Goal: Use online tool/utility: Utilize a website feature to perform a specific function

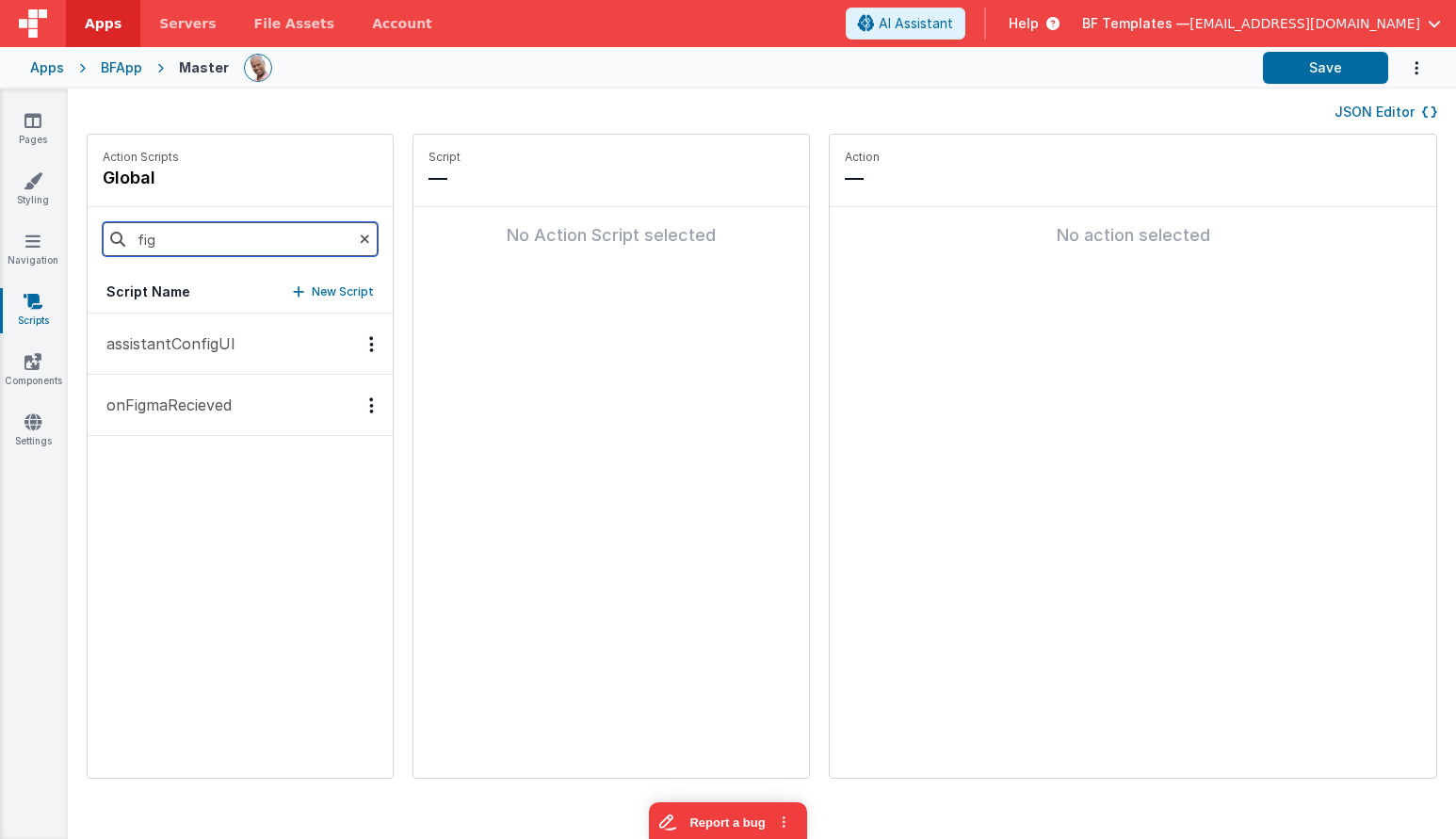
drag, startPoint x: 196, startPoint y: 238, endPoint x: 108, endPoint y: 236, distance: 88.0
click at [108, 236] on input "fig" at bounding box center [240, 239] width 275 height 34
type input "pal"
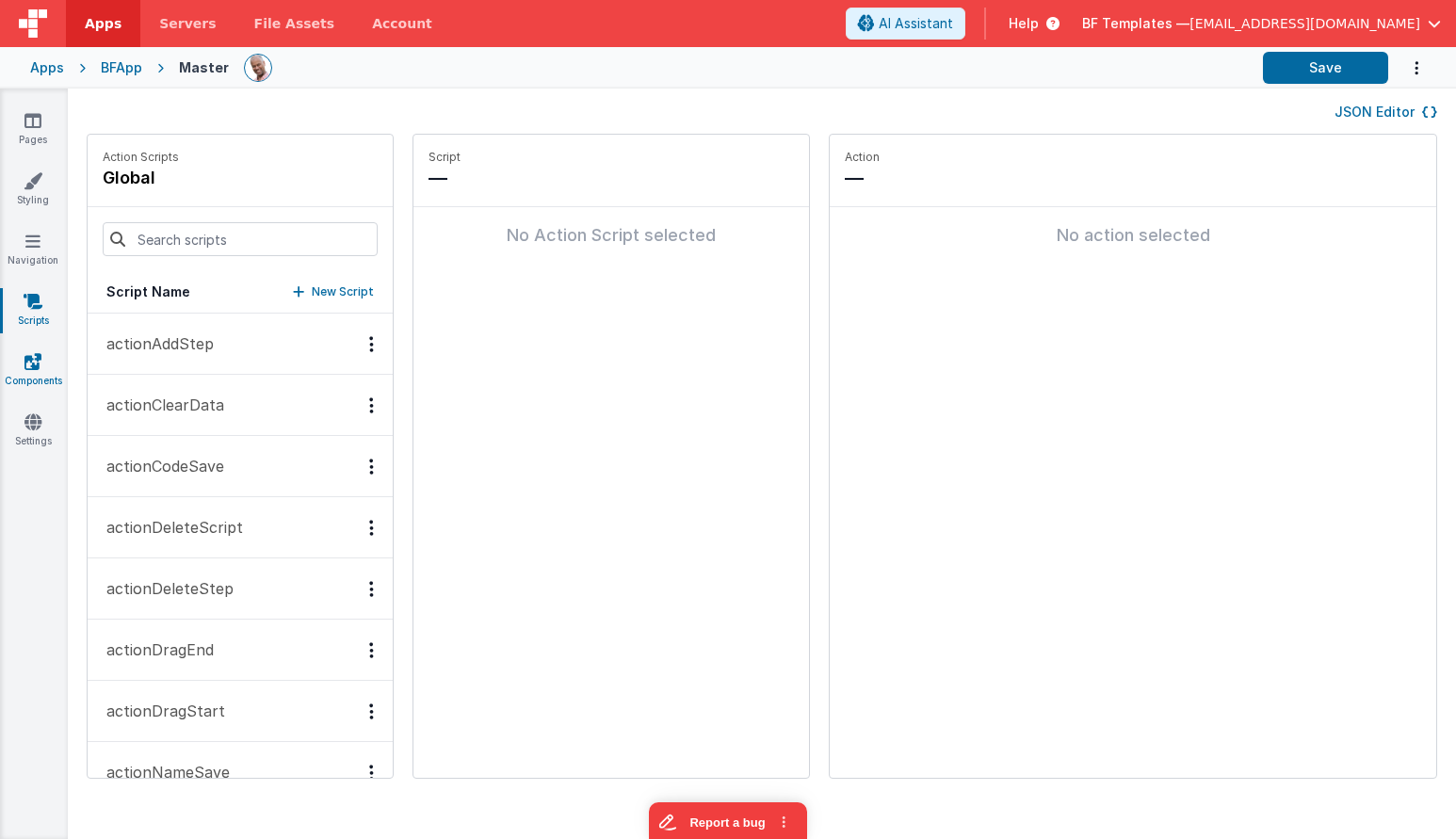
click at [40, 354] on icon at bounding box center [33, 361] width 17 height 19
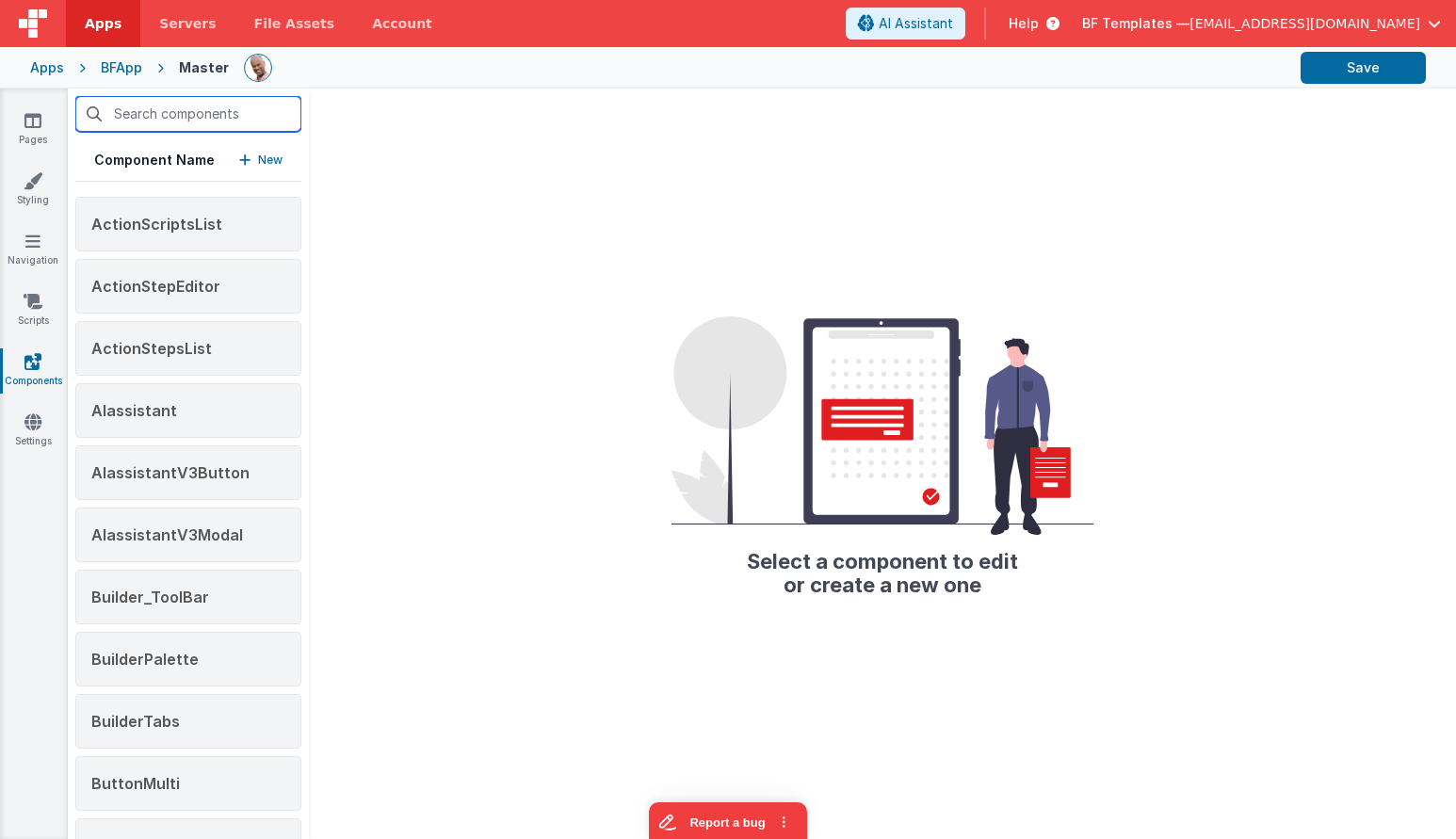
click at [194, 119] on input "text" at bounding box center [188, 114] width 226 height 36
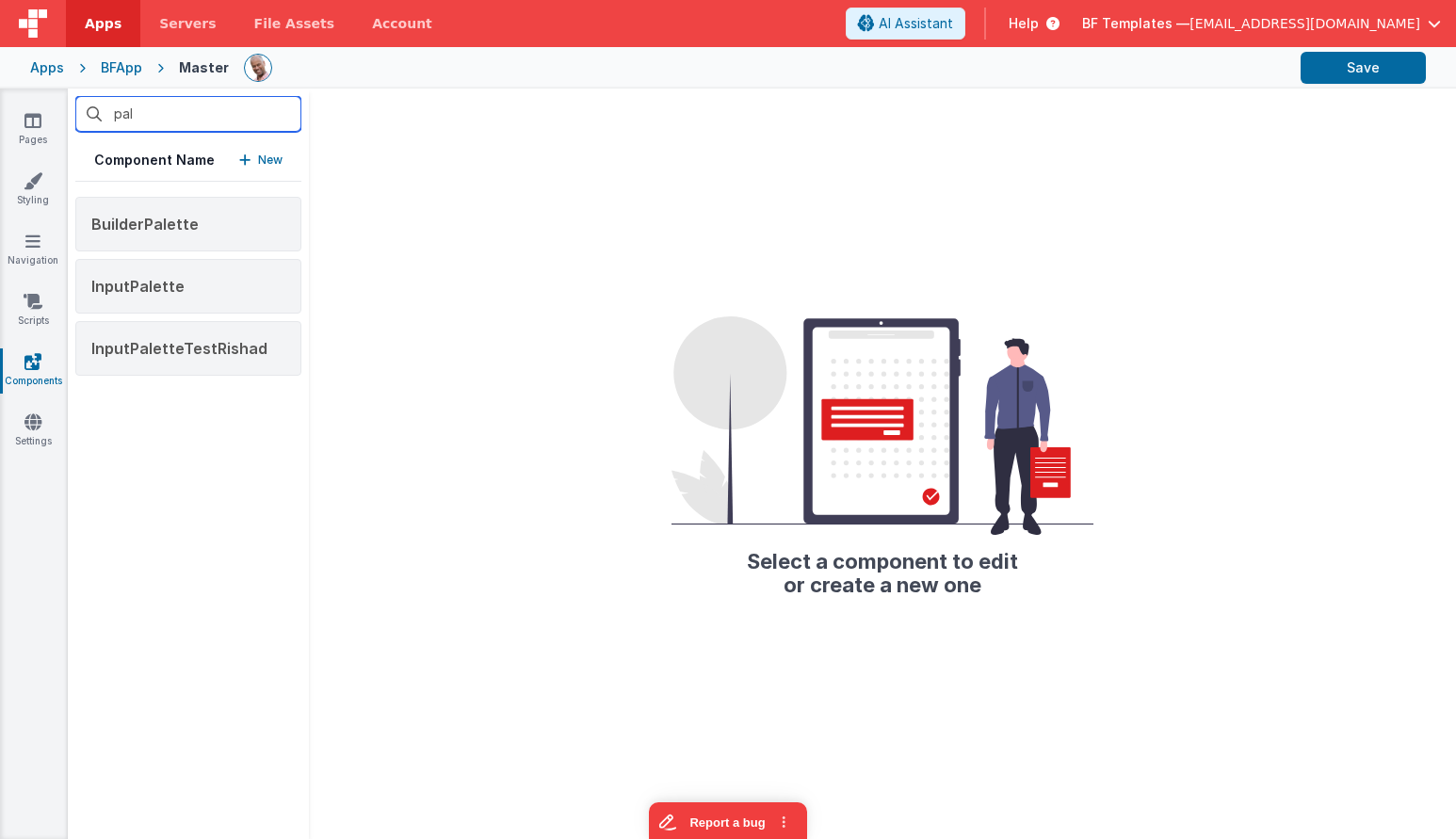
drag, startPoint x: 192, startPoint y: 122, endPoint x: 88, endPoint y: 114, distance: 104.3
click at [88, 114] on input "pal" at bounding box center [188, 114] width 226 height 36
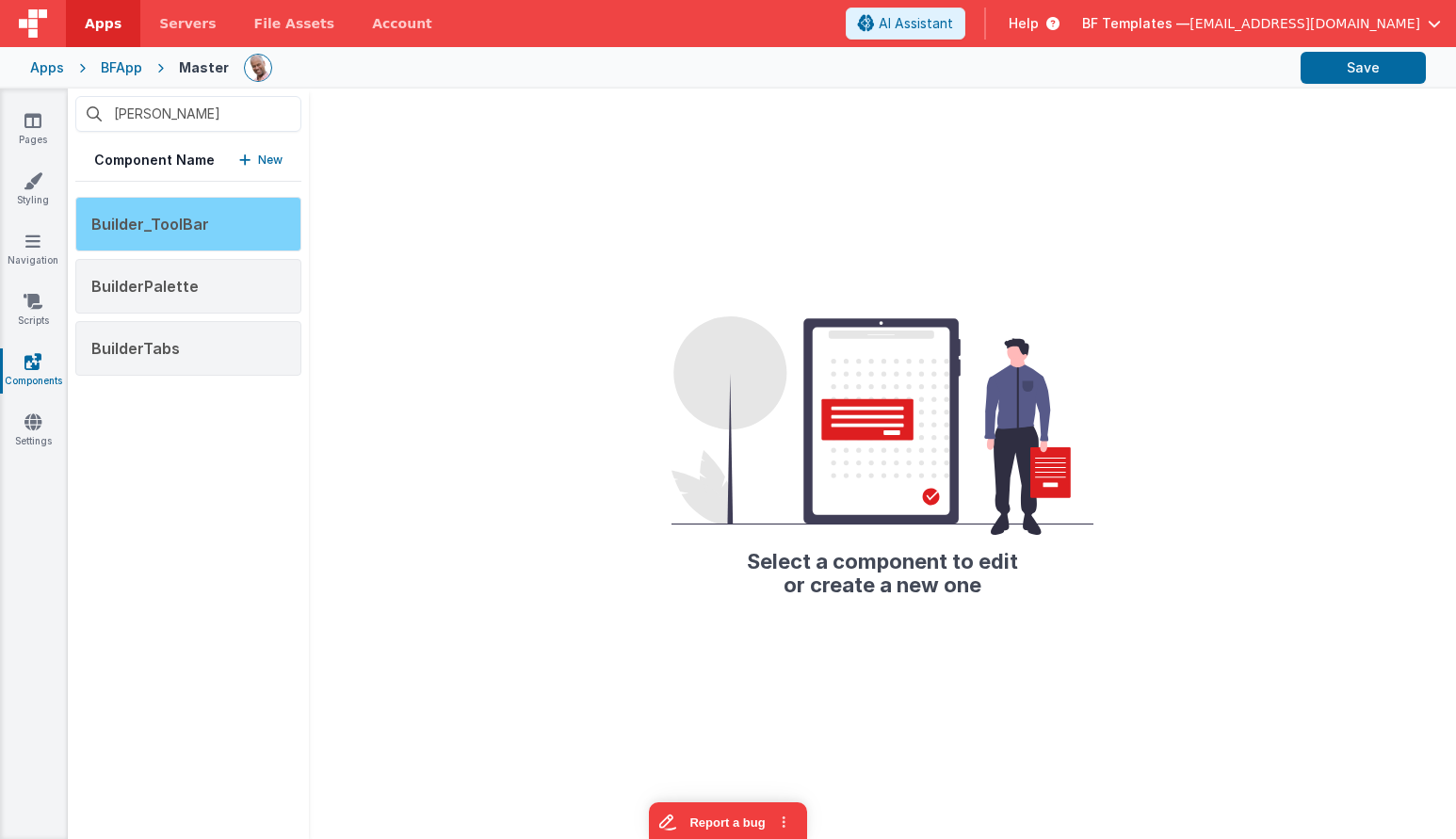
click at [146, 222] on span "Builder_ToolBar" at bounding box center [150, 224] width 118 height 19
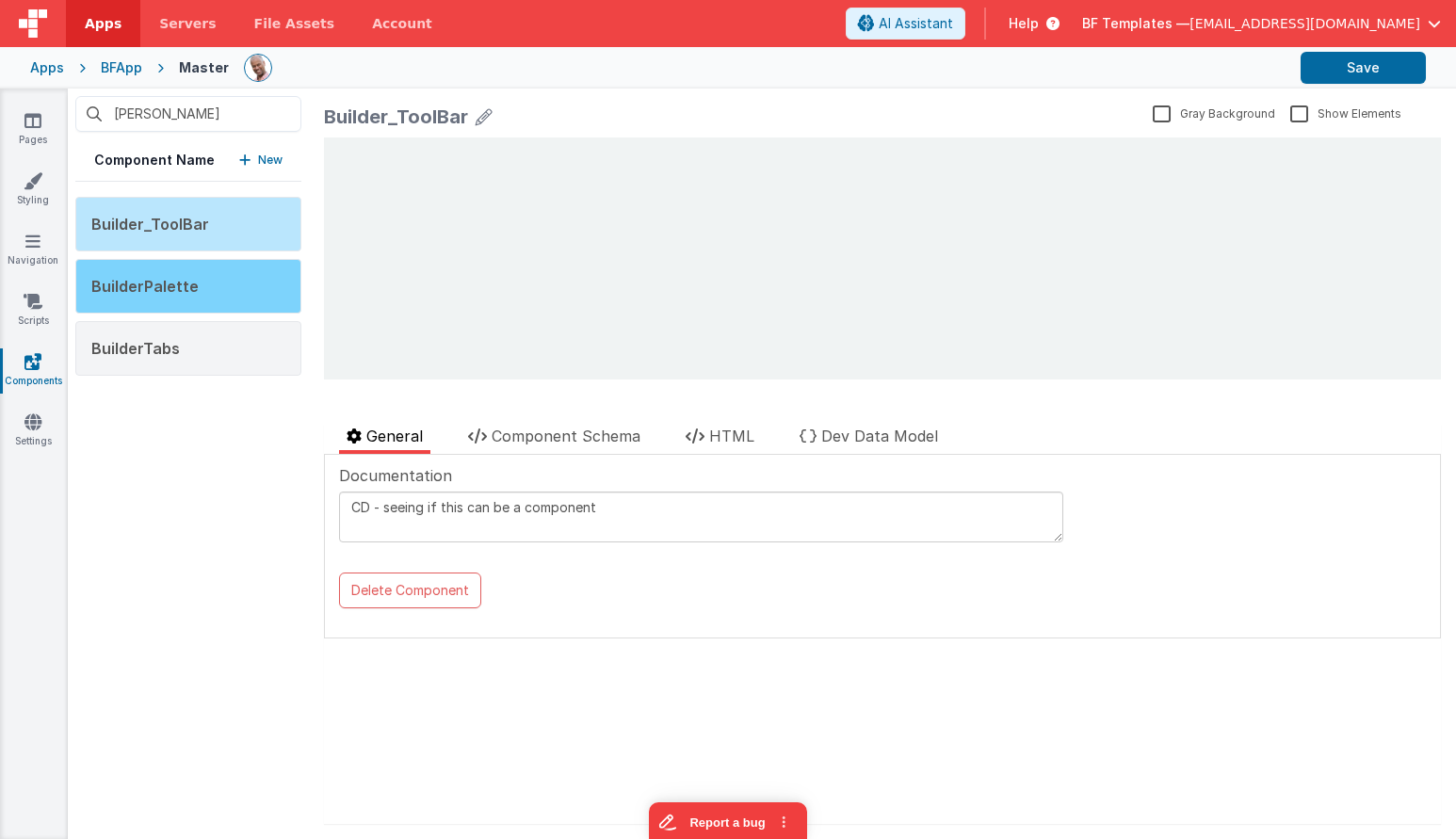
click at [177, 273] on div "BuilderPalette" at bounding box center [188, 286] width 226 height 55
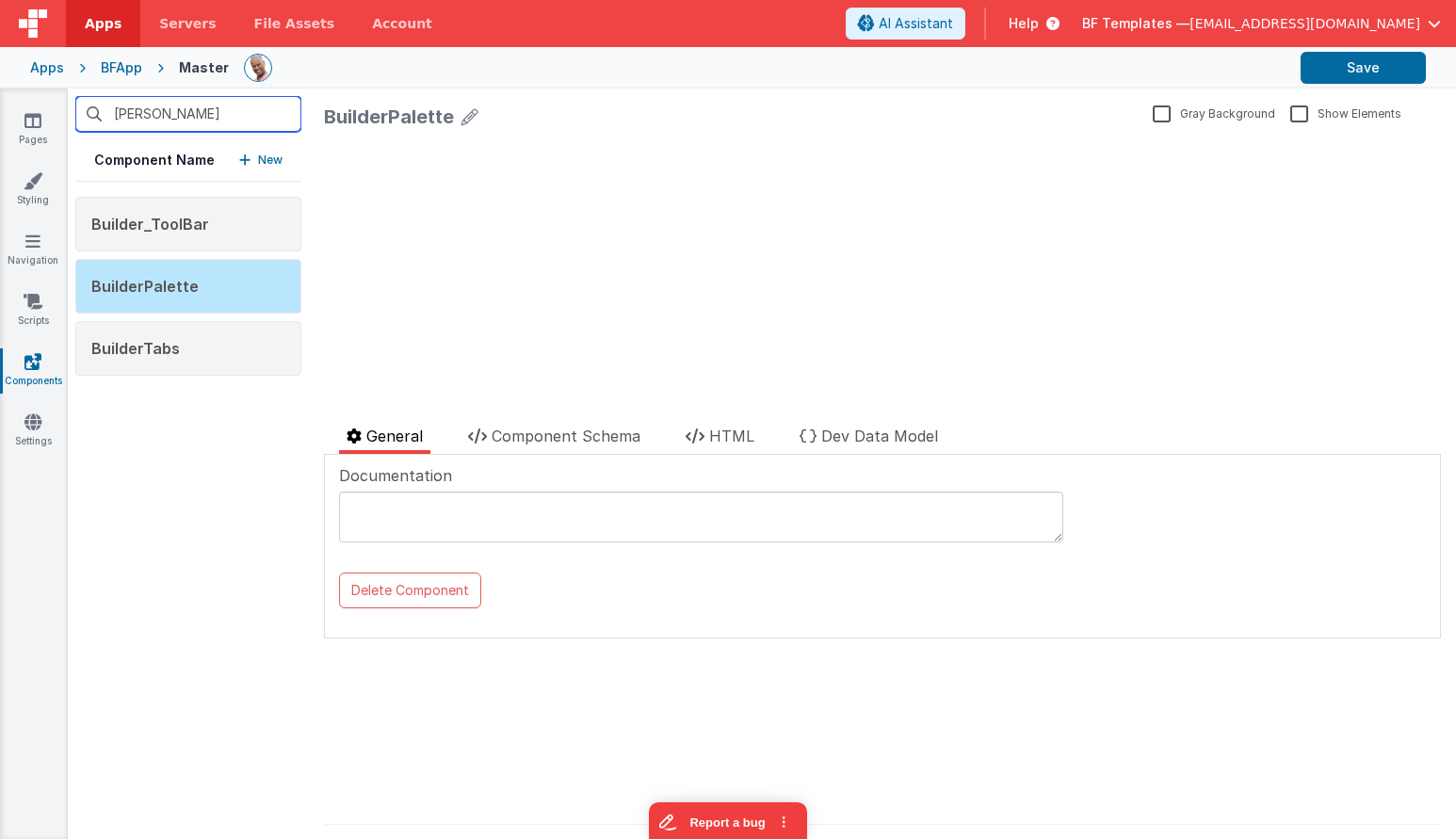
drag, startPoint x: 168, startPoint y: 113, endPoint x: 90, endPoint y: 98, distance: 79.4
click at [90, 98] on input "[PERSON_NAME]" at bounding box center [188, 114] width 226 height 36
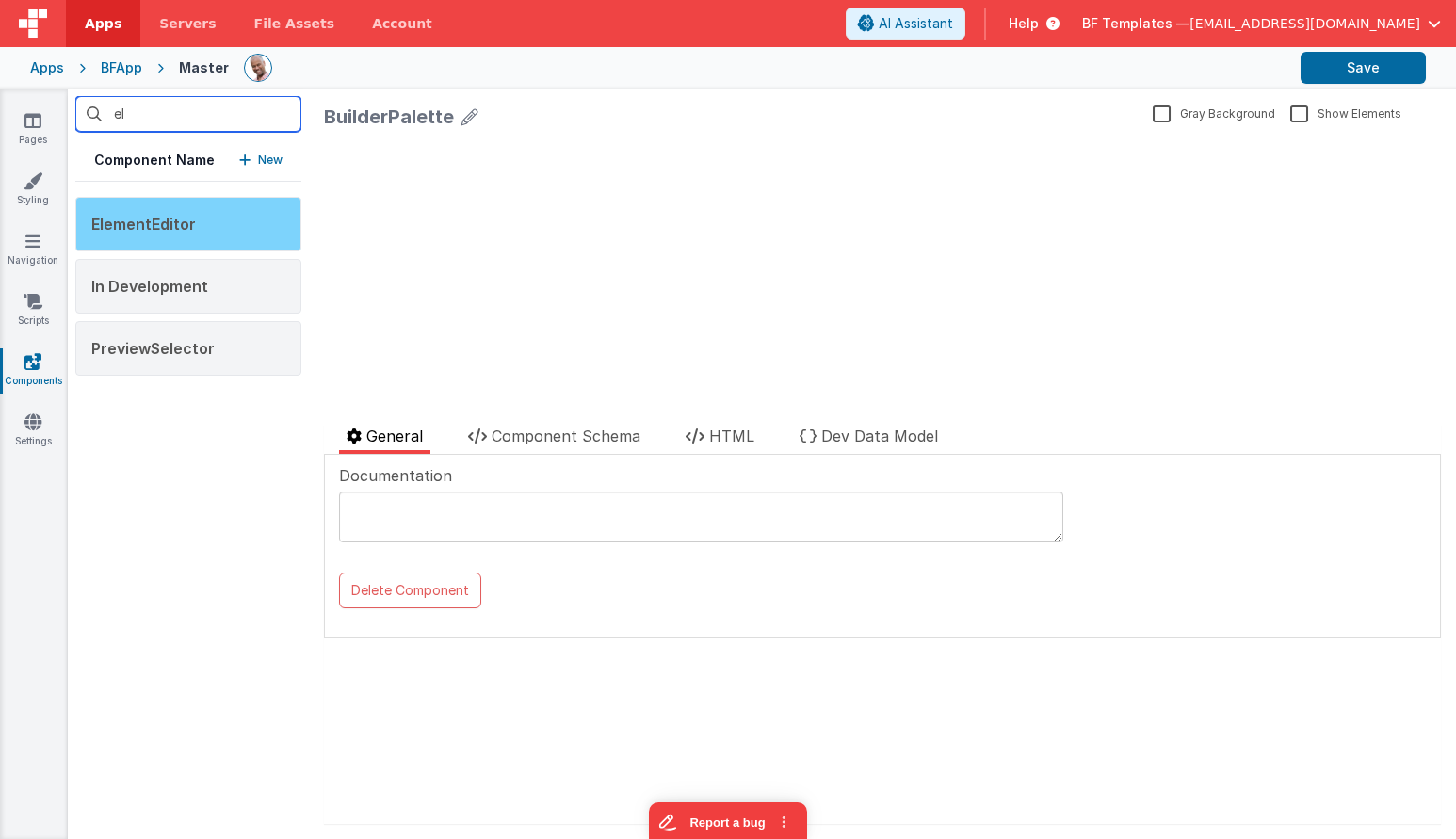
type input "el"
click at [124, 214] on span "ElementEditor" at bounding box center [143, 224] width 104 height 19
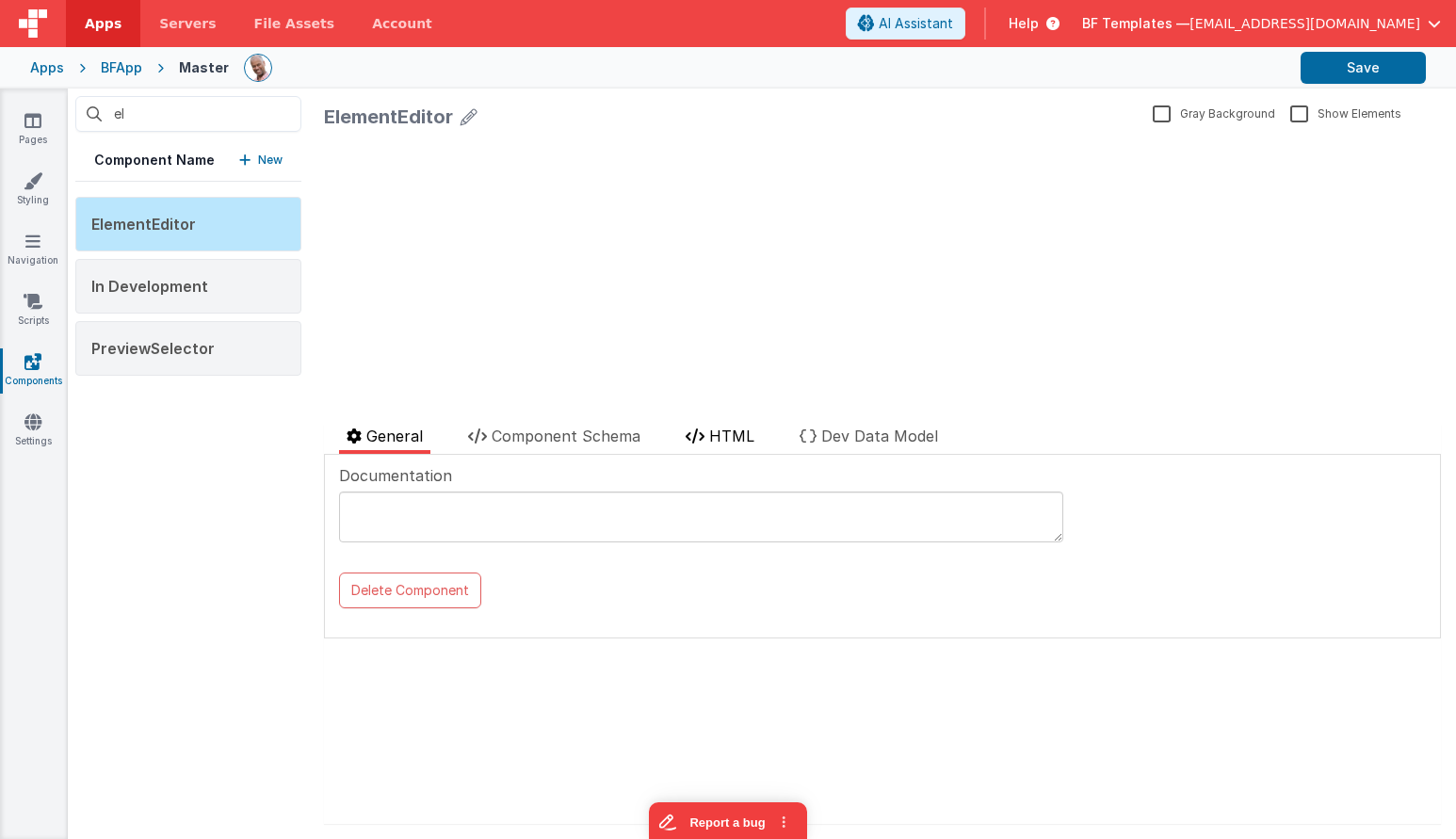
click at [732, 426] on li "HTML" at bounding box center [720, 439] width 83 height 29
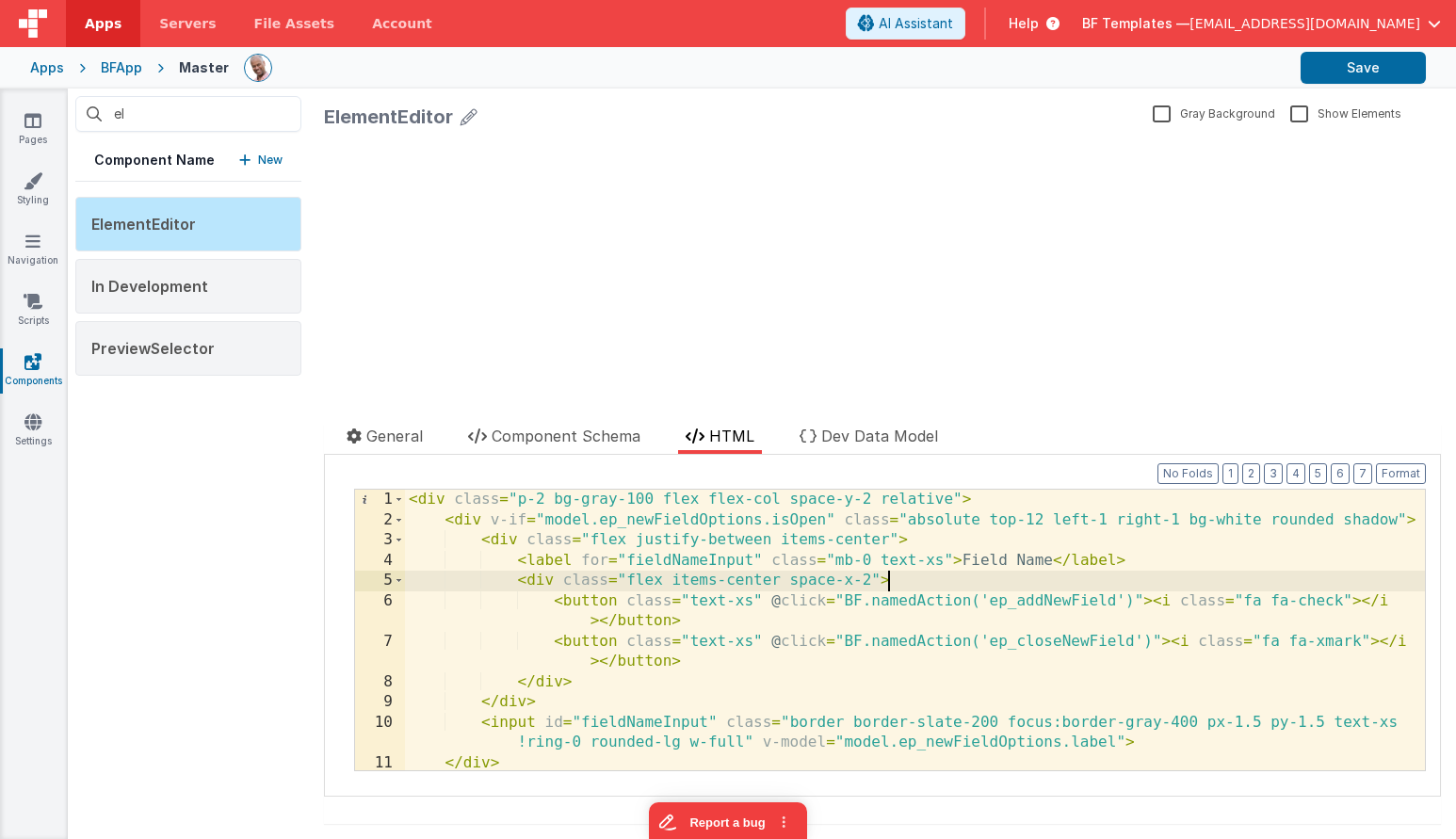
click at [899, 573] on div "< div class = "p-2 bg-gray-100 flex flex-col space-y-2 relative" > < div v-if =…" at bounding box center [914, 660] width 1020 height 341
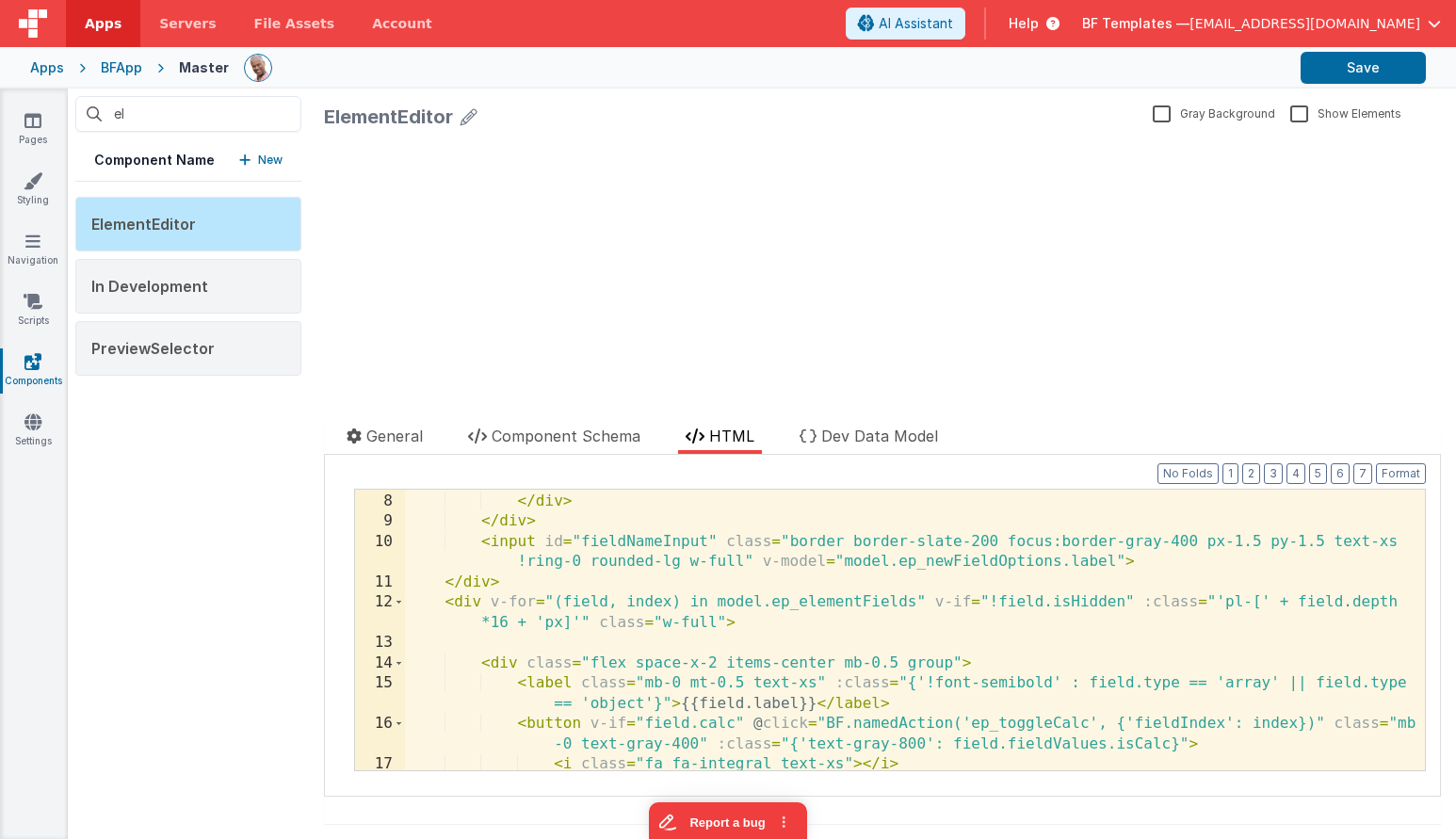
scroll to position [181, 0]
click at [201, 301] on div "In Development" at bounding box center [188, 286] width 226 height 55
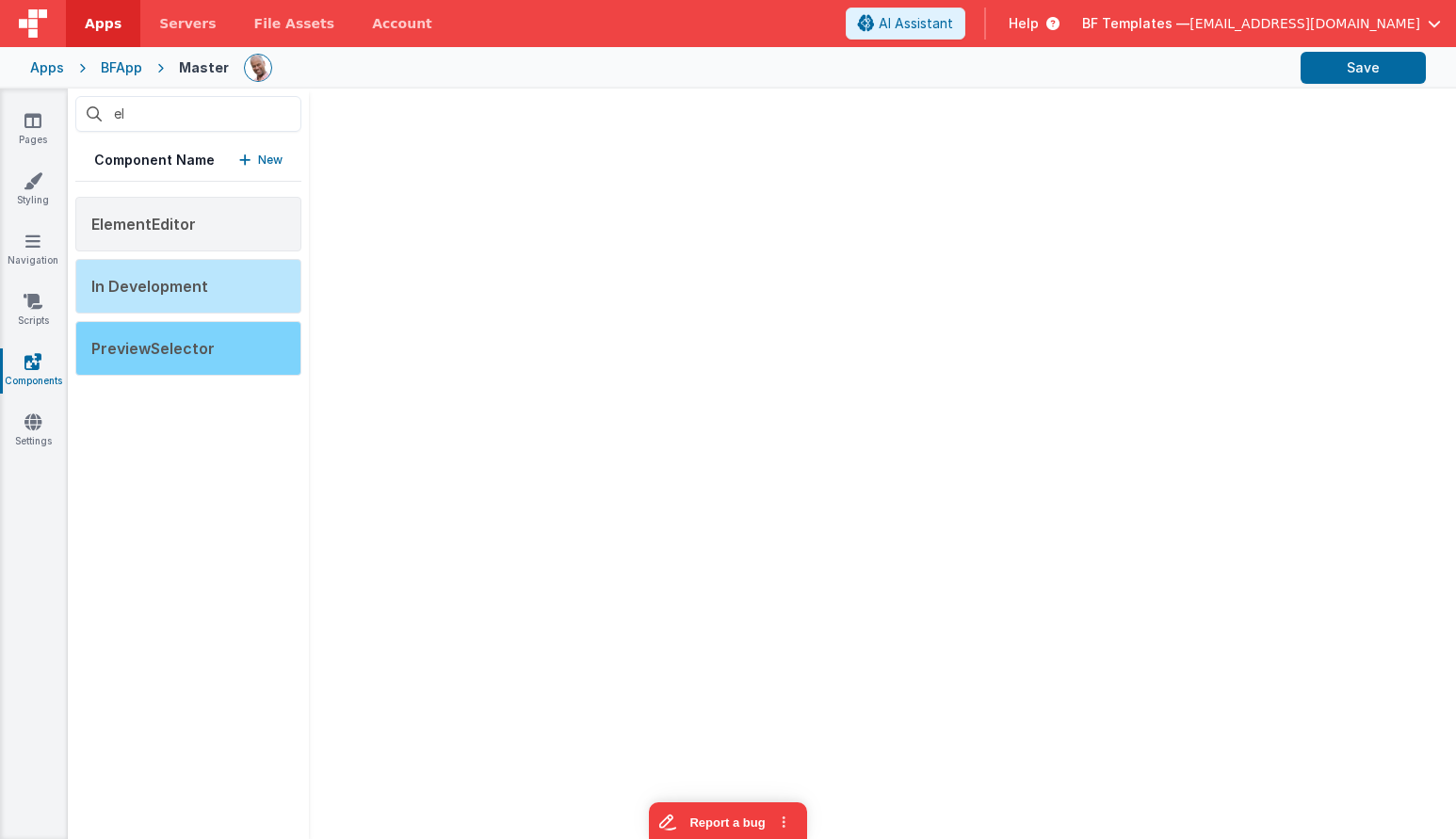
click at [219, 350] on div "PreviewSelector" at bounding box center [188, 349] width 226 height 55
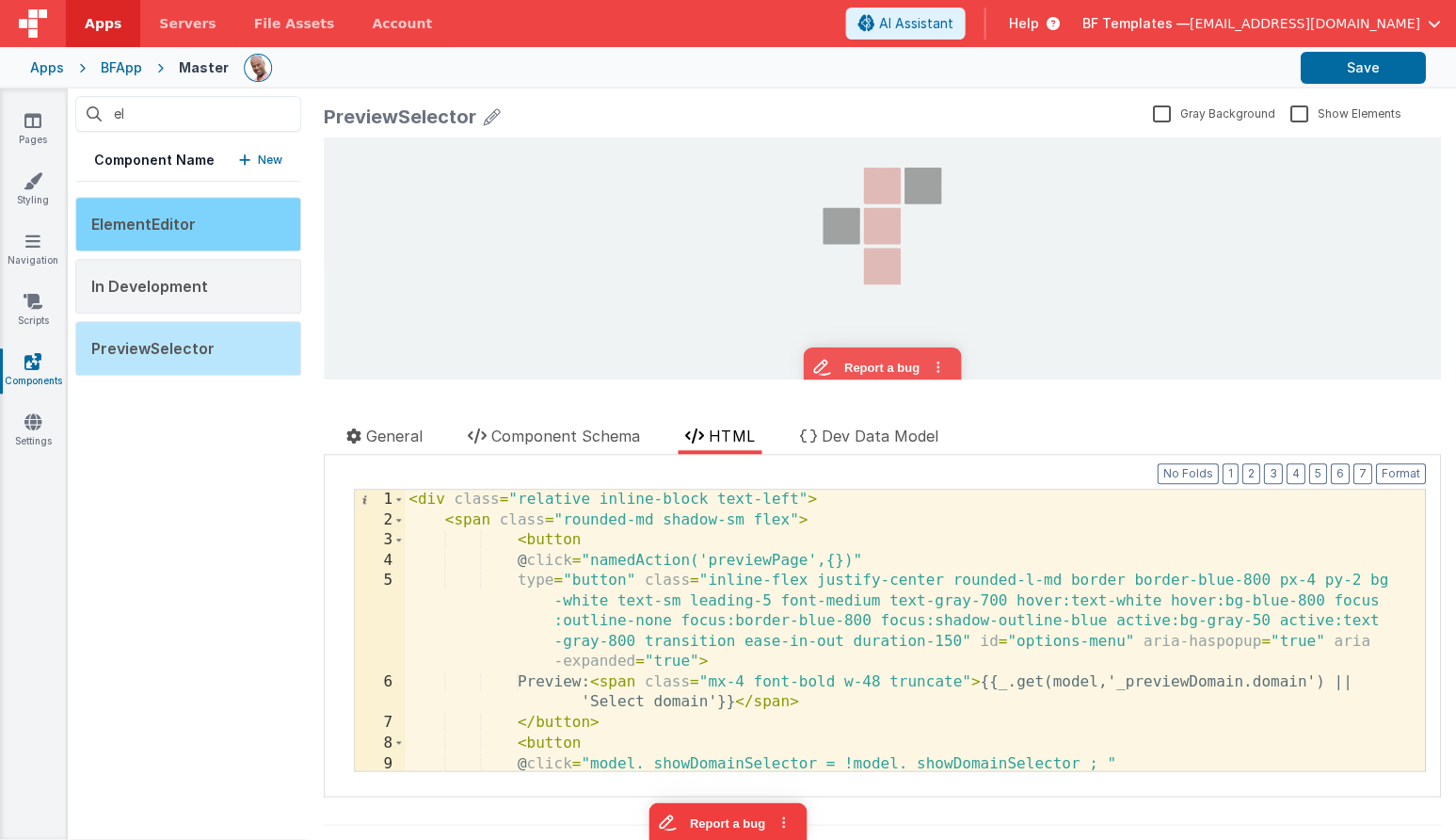
scroll to position [0, 0]
